Goal: Find contact information: Find contact information

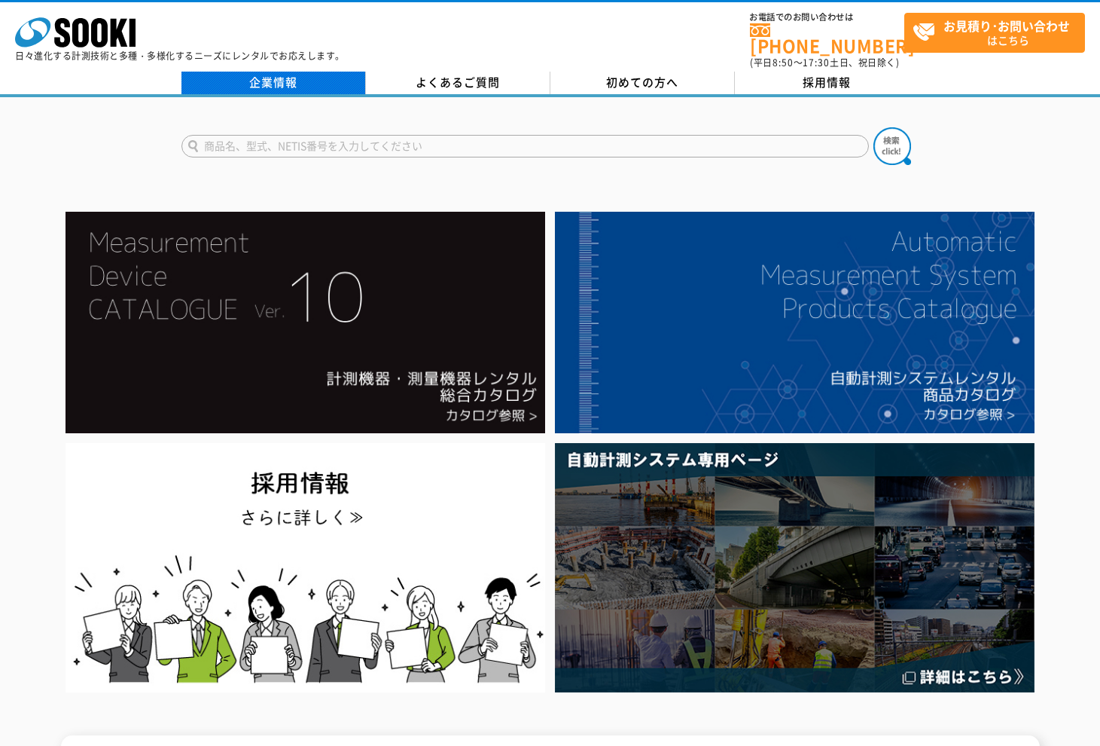
click at [296, 72] on link "企業情報" at bounding box center [274, 83] width 185 height 23
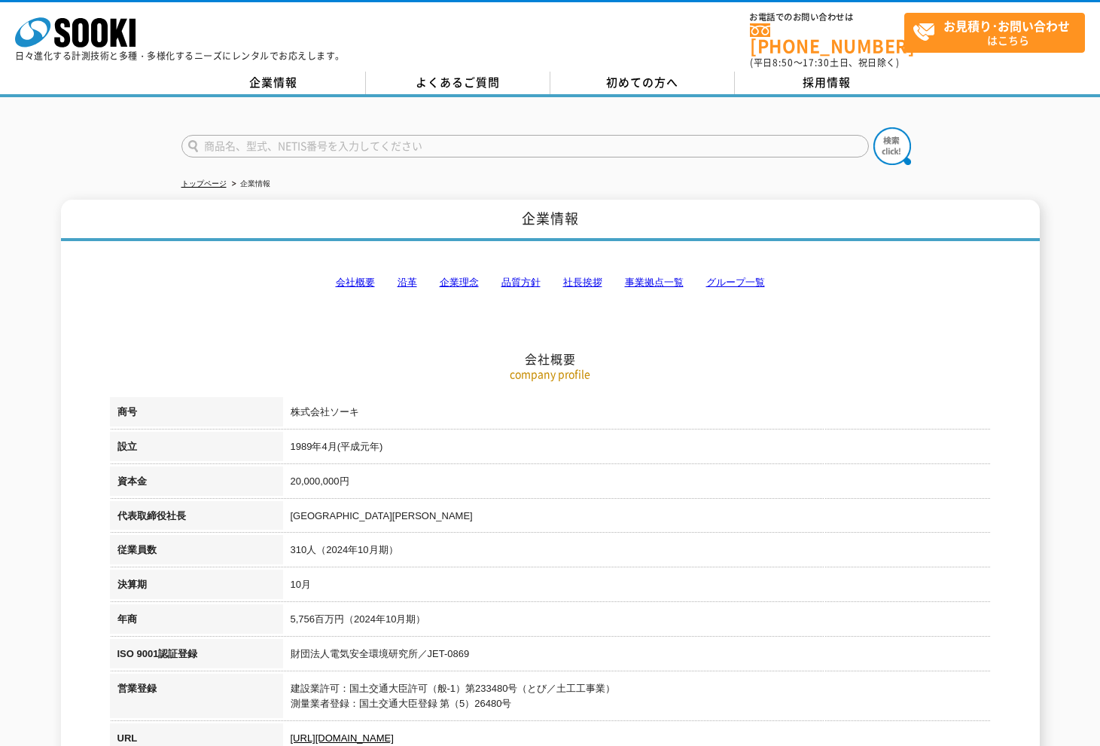
click at [359, 276] on link "会社概要" at bounding box center [355, 281] width 39 height 11
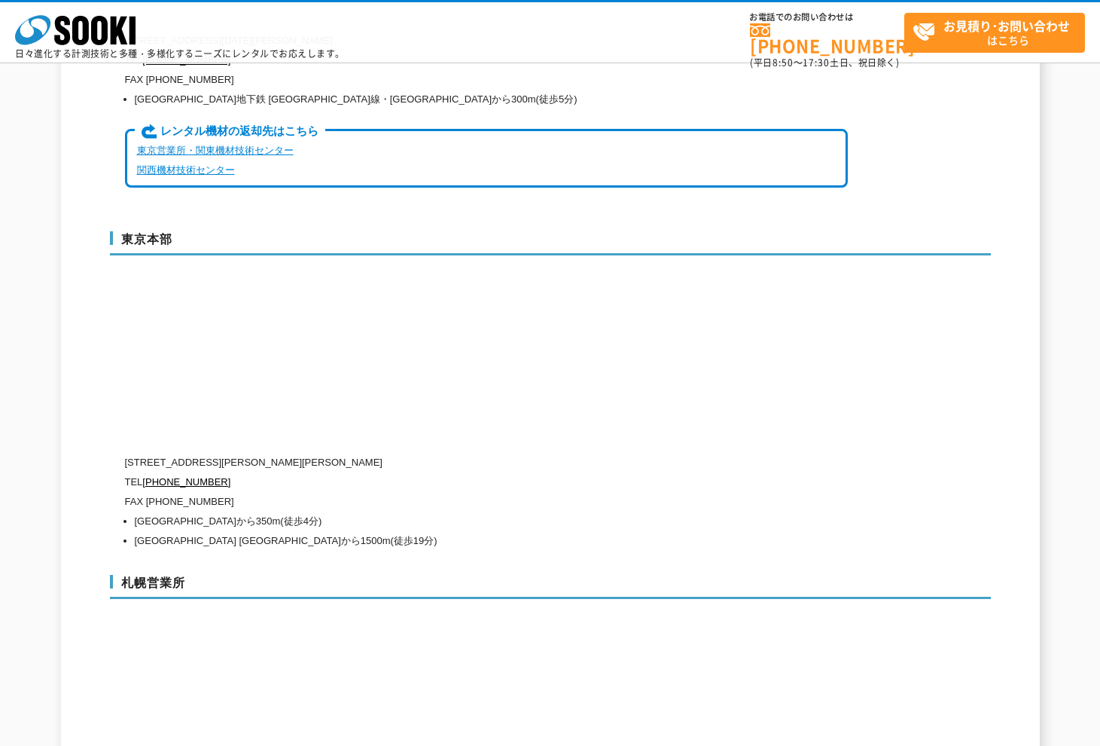
scroll to position [3487, 0]
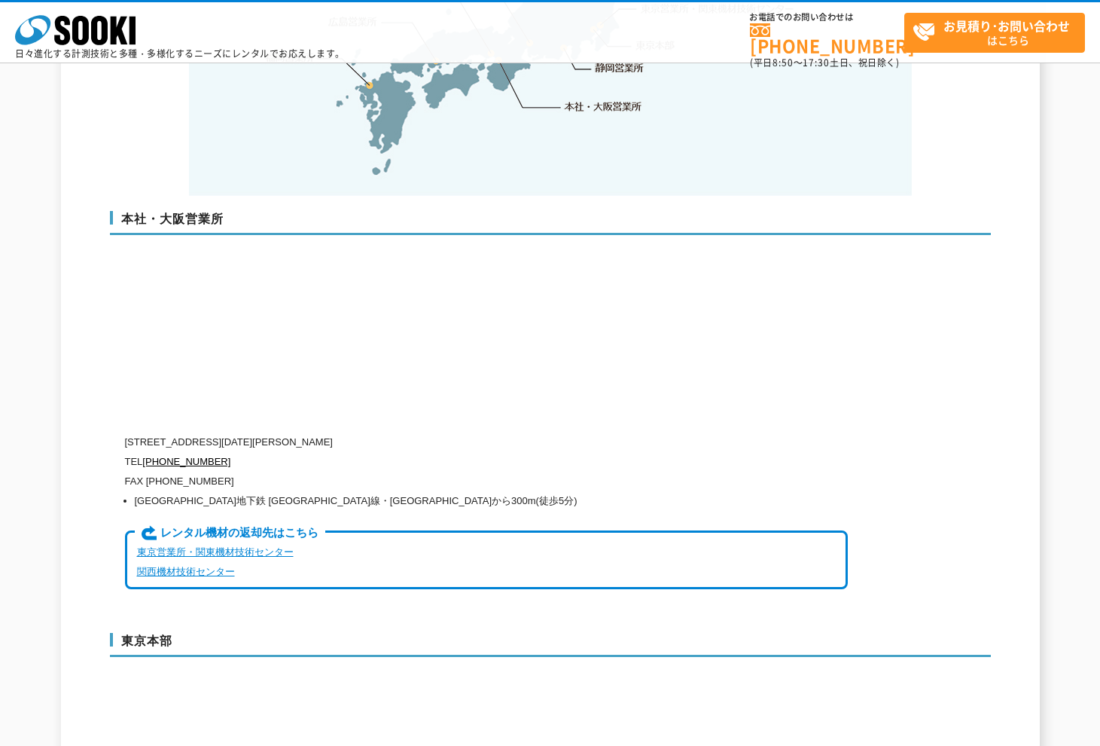
drag, startPoint x: 118, startPoint y: 392, endPoint x: 430, endPoint y: 397, distance: 311.8
click at [430, 397] on div "本社・大阪営業所 〒550-0005 大阪府大阪市西区西本町1-15-10 辰野西本町ビル13階 TEL 0120-856-990 FAX (06)6538-…" at bounding box center [550, 406] width 881 height 421
click at [510, 432] on p "〒550-0005 大阪府大阪市西区西本町1-15-10 辰野西本町ビル13階" at bounding box center [486, 442] width 723 height 20
click at [128, 452] on p "TEL 0120-856-990" at bounding box center [486, 462] width 723 height 20
drag, startPoint x: 129, startPoint y: 393, endPoint x: 445, endPoint y: 410, distance: 316.7
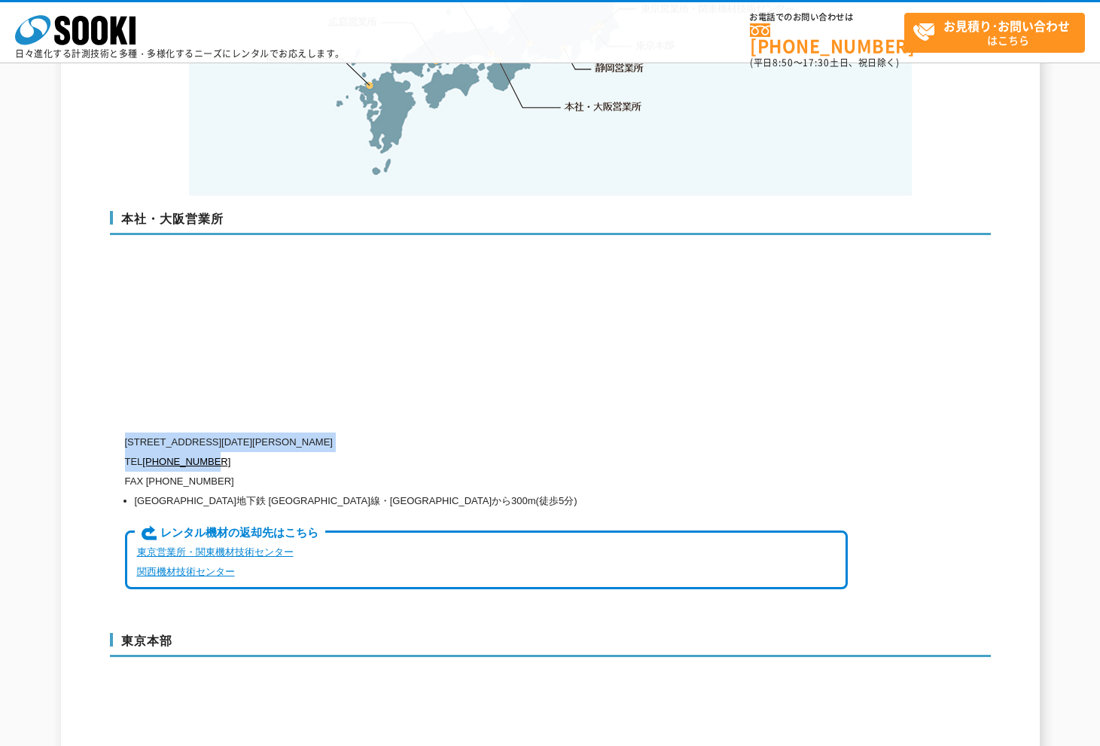
click at [445, 432] on div "〒550-0005 大阪府大阪市西区西本町1-15-10 辰野西本町ビル13階 TEL 0120-856-990 FAX (06)6538-3660 大阪市営…" at bounding box center [486, 520] width 723 height 176
copy div "〒550-0005 大阪府大阪市西区西本町1-15-10 辰野西本町ビル13階 TEL 0120-856-990"
